Goal: Navigation & Orientation: Understand site structure

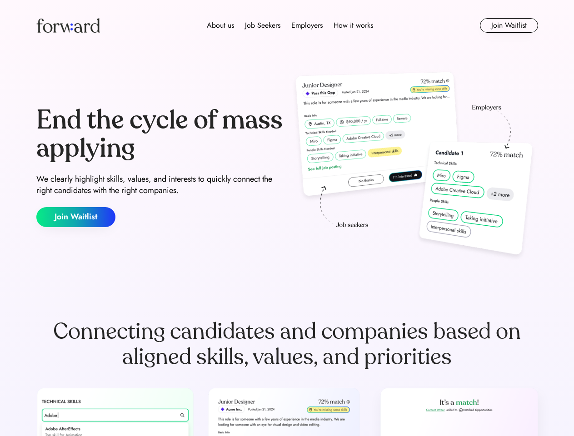
click at [287, 218] on div "End the cycle of mass applying We clearly highlight skills, values, and interes…" at bounding box center [287, 166] width 502 height 195
click at [287, 25] on div "About us Job Seekers Employers How it works" at bounding box center [290, 25] width 358 height 11
click at [68, 25] on img at bounding box center [68, 25] width 64 height 15
click at [290, 25] on div "About us Job Seekers Employers How it works" at bounding box center [290, 25] width 358 height 11
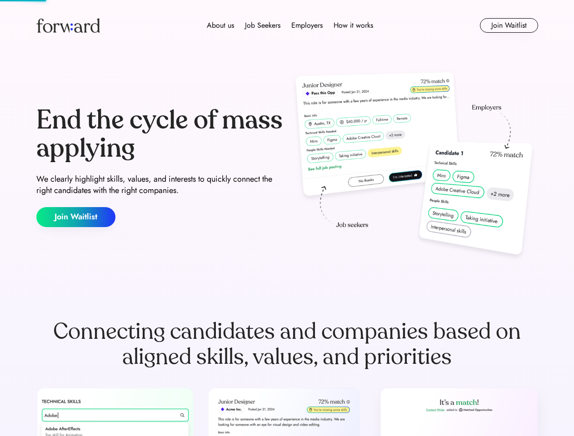
click at [220, 25] on div "About us" at bounding box center [220, 25] width 27 height 11
click at [263, 25] on div "Job Seekers" at bounding box center [262, 25] width 35 height 11
click at [307, 25] on div "Employers" at bounding box center [306, 25] width 31 height 11
click at [353, 25] on div "How it works" at bounding box center [354, 25] width 40 height 11
click at [509, 25] on button "Join Waitlist" at bounding box center [509, 25] width 58 height 15
